Goal: Information Seeking & Learning: Learn about a topic

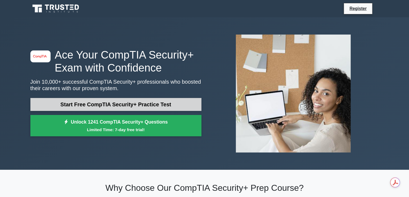
click at [96, 103] on link "Start Free CompTIA Security+ Practice Test" at bounding box center [115, 104] width 171 height 13
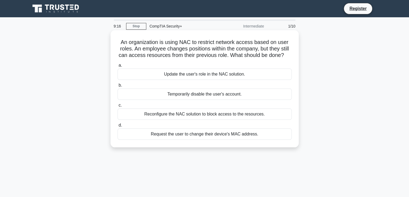
click at [186, 75] on div "Update the user's role in the NAC solution." at bounding box center [205, 73] width 174 height 11
click at [118, 67] on input "a. Update the user's role in the NAC solution." at bounding box center [118, 65] width 0 height 3
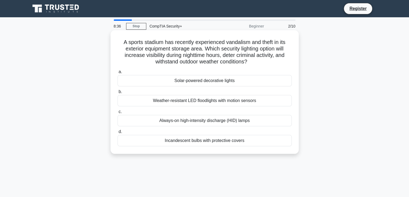
click at [232, 43] on h5 "A sports stadium has recently experienced vandalism and theft in its exterior e…" at bounding box center [205, 52] width 176 height 26
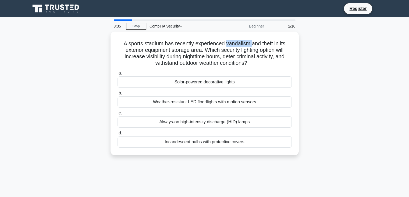
click at [228, 46] on div at bounding box center [228, 46] width 0 height 0
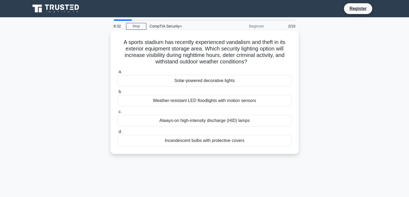
click at [289, 44] on h5 "A sports stadium has recently experienced vandalism and theft in its exterior e…" at bounding box center [205, 52] width 176 height 26
click at [203, 142] on div "Incandescent bulbs with protective covers" at bounding box center [205, 140] width 174 height 11
click at [118, 133] on input "d. Incandescent bulbs with protective covers" at bounding box center [118, 131] width 0 height 3
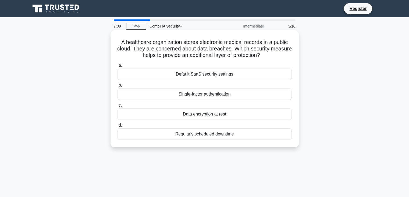
click at [191, 113] on div "Data encryption at rest" at bounding box center [205, 113] width 174 height 11
click at [118, 107] on input "c. Data encryption at rest" at bounding box center [118, 104] width 0 height 3
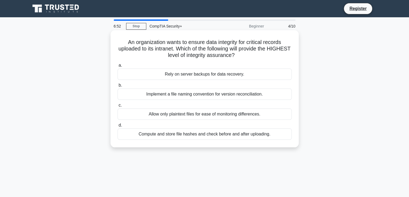
click at [227, 43] on h5 "An organization wants to ensure data integrity for critical records uploaded to…" at bounding box center [205, 49] width 176 height 20
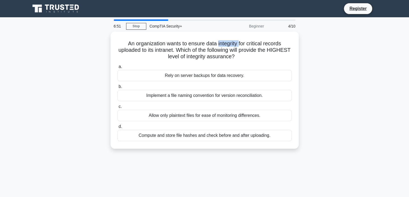
click at [223, 46] on div at bounding box center [223, 46] width 0 height 0
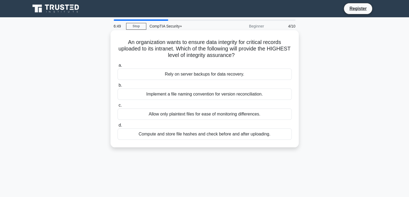
click at [255, 45] on h5 "An organization wants to ensure data integrity for critical records uploaded to…" at bounding box center [205, 49] width 176 height 20
click at [268, 137] on div "Compute and store file hashes and check before and after uploading." at bounding box center [205, 133] width 174 height 11
click at [118, 127] on input "d. Compute and store file hashes and check before and after uploading." at bounding box center [118, 124] width 0 height 3
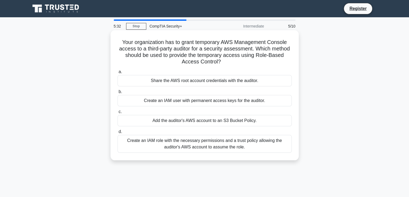
click at [243, 142] on div "Create an IAM role with the necessary permissions and a trust policy allowing t…" at bounding box center [205, 144] width 174 height 18
click at [118, 133] on input "d. Create an IAM role with the necessary permissions and a trust policy allowin…" at bounding box center [118, 131] width 0 height 3
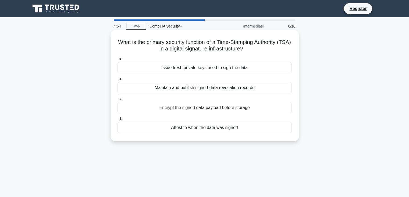
click at [194, 129] on div "Attest to when the data was signed" at bounding box center [205, 127] width 174 height 11
click at [118, 120] on input "d. Attest to when the data was signed" at bounding box center [118, 118] width 0 height 3
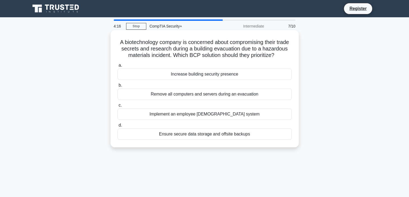
click at [251, 50] on h5 "A biotechnology company is concerned about compromising their trade secrets and…" at bounding box center [205, 49] width 176 height 20
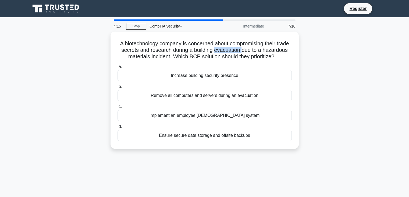
click at [247, 52] on div at bounding box center [247, 52] width 0 height 0
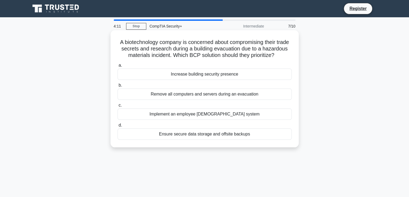
click at [140, 54] on h5 "A biotechnology company is concerned about compromising their trade secrets and…" at bounding box center [205, 49] width 176 height 20
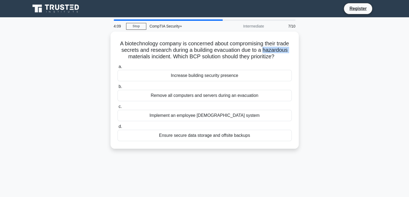
click at [136, 44] on div at bounding box center [136, 44] width 0 height 0
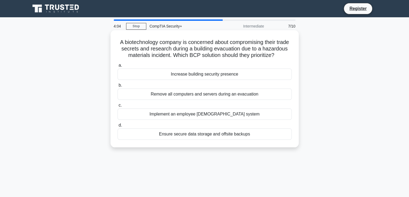
click at [252, 59] on h5 "A biotechnology company is concerned about compromising their trade secrets and…" at bounding box center [205, 49] width 176 height 20
click at [231, 80] on div "Increase building security presence" at bounding box center [205, 73] width 174 height 11
click at [237, 80] on div "Increase building security presence" at bounding box center [205, 73] width 174 height 11
click at [118, 67] on input "a. Increase building security presence" at bounding box center [118, 65] width 0 height 3
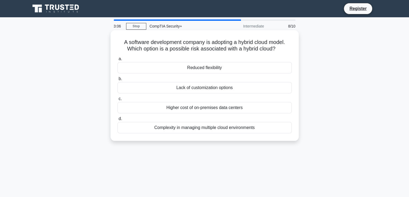
click at [208, 129] on div "Complexity in managing multiple cloud environments" at bounding box center [205, 127] width 174 height 11
click at [118, 120] on input "d. Complexity in managing multiple cloud environments" at bounding box center [118, 118] width 0 height 3
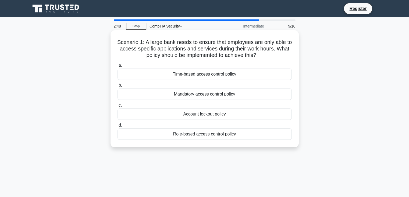
click at [153, 46] on h5 "Scenario 1: A large bank needs to ensure that employees are only able to access…" at bounding box center [205, 49] width 176 height 20
click at [171, 45] on h5 "Scenario 1: A large bank needs to ensure that employees are only able to access…" at bounding box center [205, 49] width 176 height 20
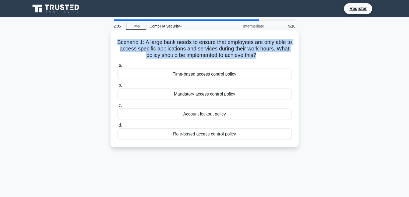
click at [171, 45] on h5 "Scenario 1: A large bank needs to ensure that employees are only able to access…" at bounding box center [205, 49] width 176 height 20
copy div "Scenario 1: A large bank needs to ensure that employees are only able to access…"
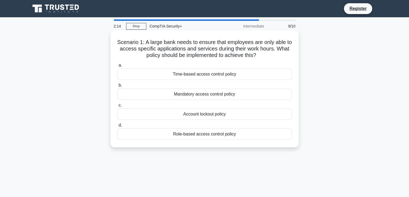
click at [187, 72] on div "Time-based access control policy" at bounding box center [205, 73] width 174 height 11
click at [118, 67] on input "a. Time-based access control policy" at bounding box center [118, 65] width 0 height 3
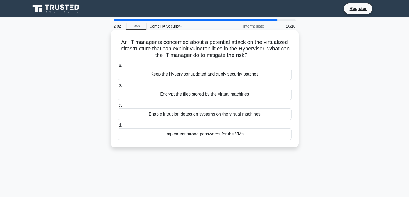
click at [262, 49] on h5 "An IT manager is concerned about a potential attack on the virtualized infrastr…" at bounding box center [205, 49] width 176 height 20
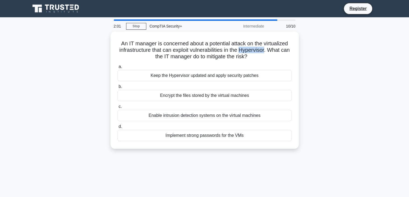
click at [259, 52] on div at bounding box center [259, 52] width 0 height 0
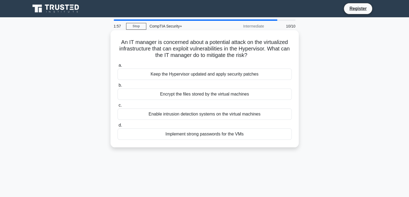
click at [175, 58] on h5 "An IT manager is concerned about a potential attack on the virtualized infrastr…" at bounding box center [205, 49] width 176 height 20
click at [174, 96] on div "Encrypt the files stored by the virtual machines" at bounding box center [205, 93] width 174 height 11
click at [118, 87] on input "b. Encrypt the files stored by the virtual machines" at bounding box center [118, 84] width 0 height 3
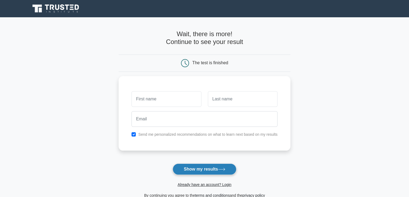
drag, startPoint x: 189, startPoint y: 160, endPoint x: 189, endPoint y: 164, distance: 3.8
click at [189, 160] on form "Wait, there is more! Continue to see your result The test is finished and the" at bounding box center [205, 114] width 172 height 168
click at [189, 166] on button "Show my results" at bounding box center [205, 168] width 64 height 11
